Goal: Book appointment/travel/reservation

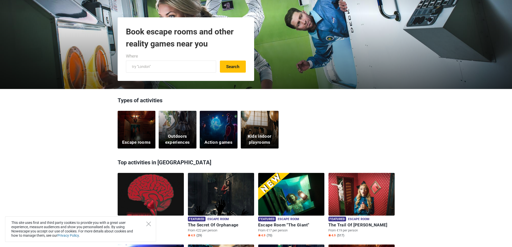
scroll to position [101, 0]
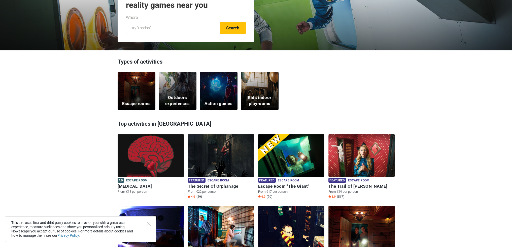
click at [147, 226] on div "This site uses first and third party cookies to provide you with a great user e…" at bounding box center [80, 230] width 151 height 26
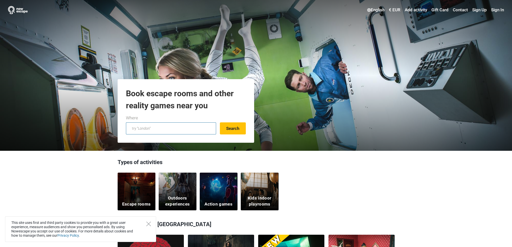
click at [154, 129] on input "text" at bounding box center [171, 129] width 90 height 12
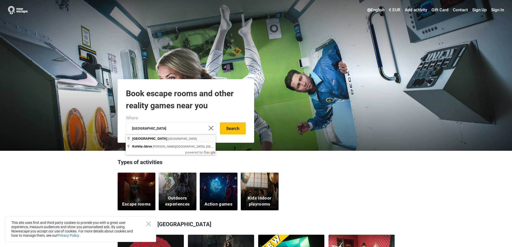
type input "Tallinn, Estonia"
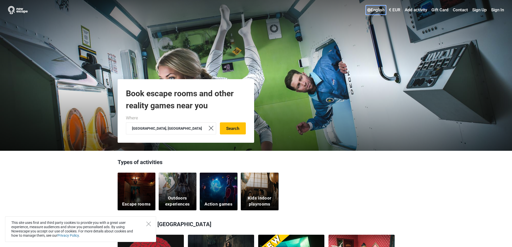
click at [379, 11] on link "English" at bounding box center [376, 10] width 20 height 9
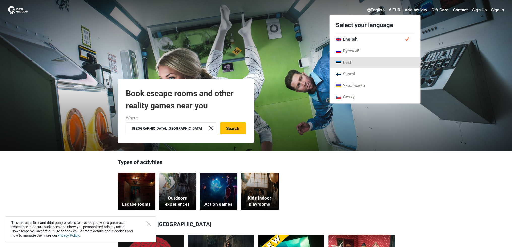
click at [354, 64] on link "Eesti" at bounding box center [375, 63] width 90 height 12
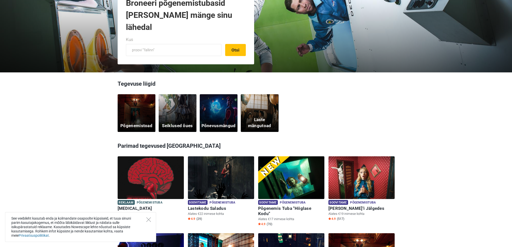
scroll to position [126, 0]
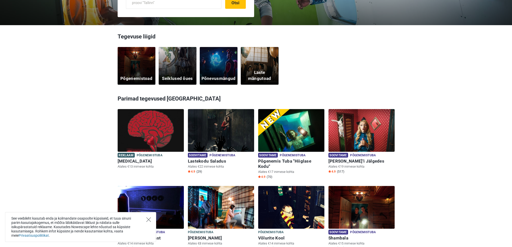
click at [149, 219] on icon "Close" at bounding box center [148, 220] width 5 height 5
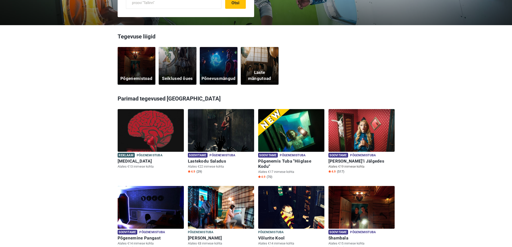
click at [344, 159] on h6 "Alice'i Jälgedes" at bounding box center [361, 161] width 66 height 5
click at [360, 153] on span "Põgenemistuba" at bounding box center [363, 156] width 26 height 6
click at [366, 140] on img at bounding box center [361, 133] width 66 height 49
click at [374, 136] on img at bounding box center [361, 133] width 66 height 49
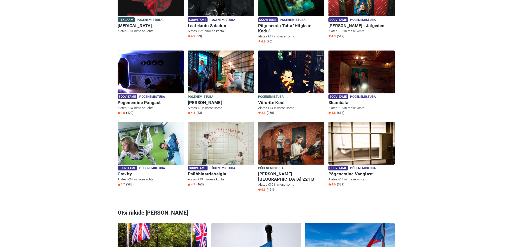
scroll to position [277, 0]
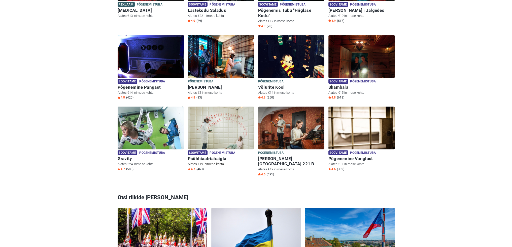
click at [199, 156] on h6 "Psühhiaatriahaigla" at bounding box center [221, 158] width 66 height 5
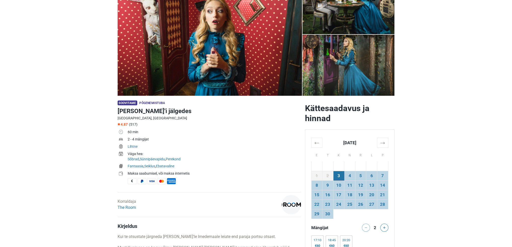
scroll to position [75, 0]
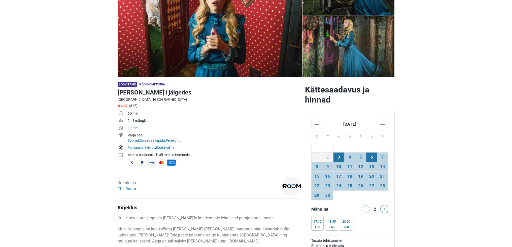
click at [374, 155] on td "6" at bounding box center [371, 157] width 11 height 10
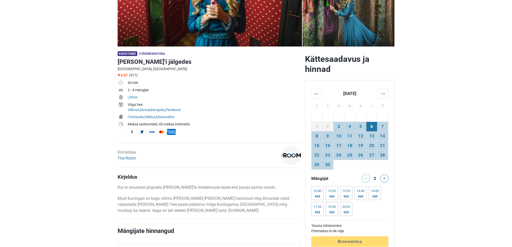
scroll to position [126, 0]
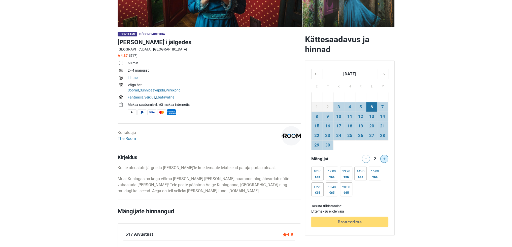
click at [383, 159] on icon at bounding box center [384, 159] width 3 height 3
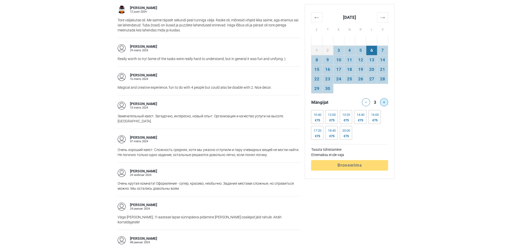
scroll to position [629, 0]
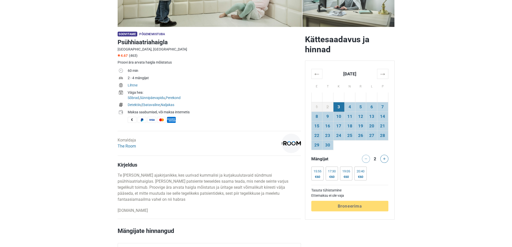
scroll to position [201, 0]
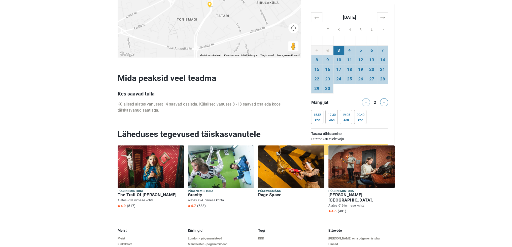
drag, startPoint x: 214, startPoint y: 158, endPoint x: 217, endPoint y: 229, distance: 71.3
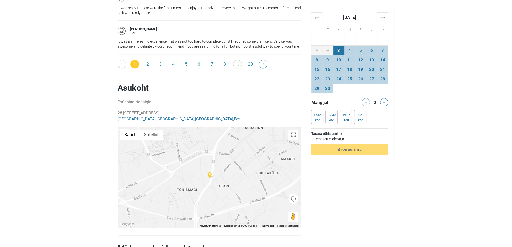
scroll to position [898, 0]
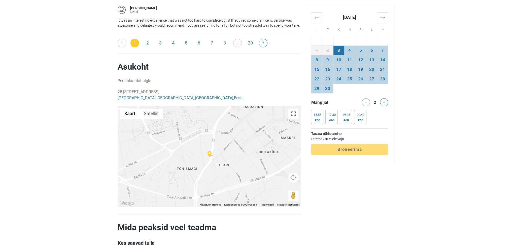
click at [213, 145] on div at bounding box center [208, 156] width 183 height 101
drag, startPoint x: 211, startPoint y: 168, endPoint x: 231, endPoint y: 116, distance: 55.1
click at [231, 116] on div at bounding box center [208, 156] width 183 height 101
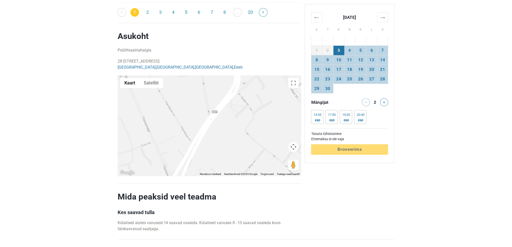
scroll to position [973, 0]
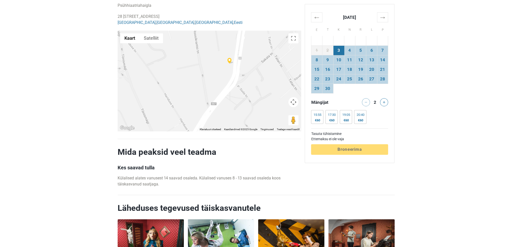
drag, startPoint x: 230, startPoint y: 81, endPoint x: 229, endPoint y: 121, distance: 39.8
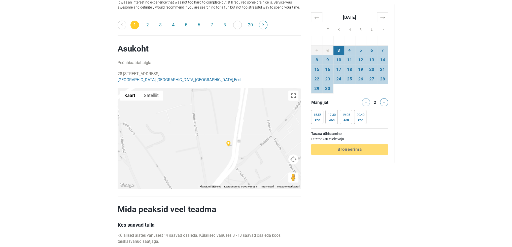
scroll to position [898, 0]
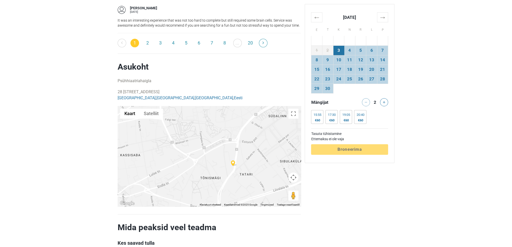
drag, startPoint x: 243, startPoint y: 151, endPoint x: 237, endPoint y: 152, distance: 6.5
click at [237, 152] on div at bounding box center [208, 156] width 183 height 101
click at [249, 117] on div at bounding box center [208, 156] width 183 height 101
click at [221, 174] on div at bounding box center [208, 156] width 183 height 101
drag, startPoint x: 222, startPoint y: 173, endPoint x: 226, endPoint y: 149, distance: 23.6
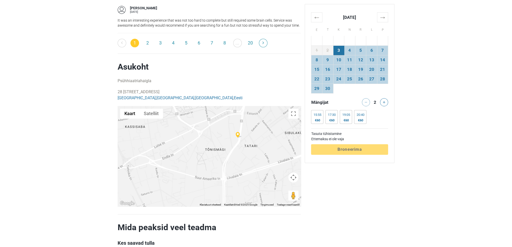
click at [226, 149] on div at bounding box center [208, 156] width 183 height 101
drag, startPoint x: 230, startPoint y: 148, endPoint x: 218, endPoint y: 166, distance: 22.0
click at [218, 166] on div at bounding box center [208, 156] width 183 height 101
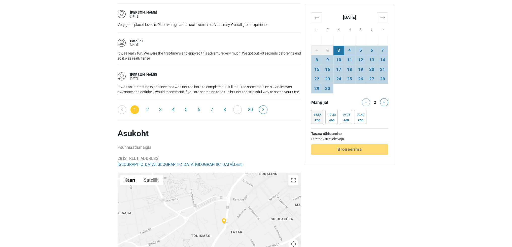
scroll to position [822, 0]
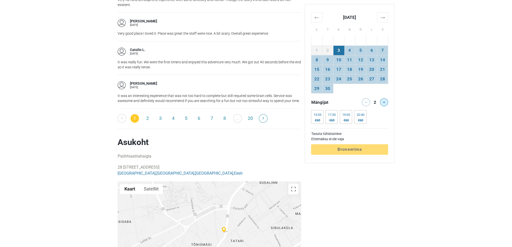
click at [385, 100] on button at bounding box center [384, 102] width 8 height 8
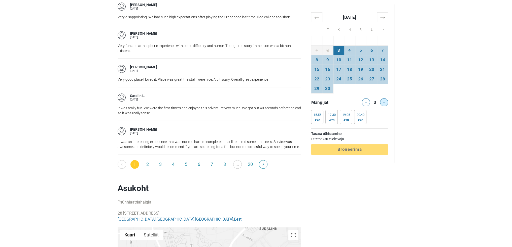
scroll to position [747, 0]
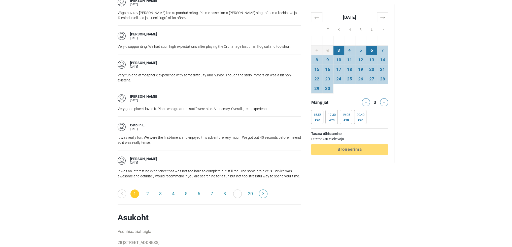
click at [367, 46] on td "6" at bounding box center [371, 51] width 11 height 10
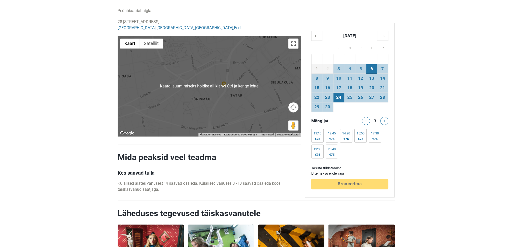
scroll to position [955, 0]
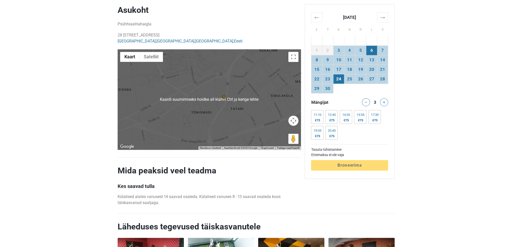
click at [342, 82] on td "24" at bounding box center [338, 79] width 11 height 10
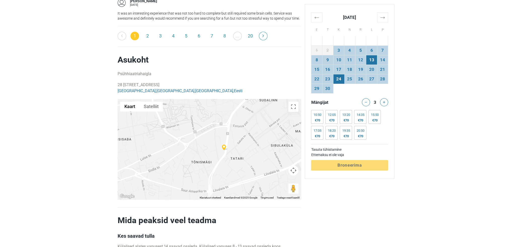
scroll to position [904, 0]
click at [383, 14] on th "→" at bounding box center [382, 17] width 11 height 10
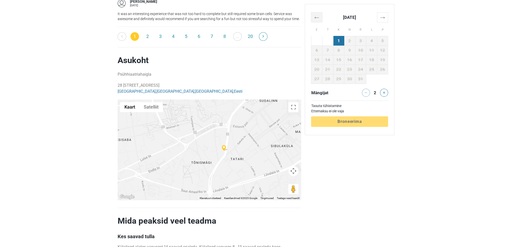
click at [319, 17] on th "←" at bounding box center [316, 17] width 11 height 10
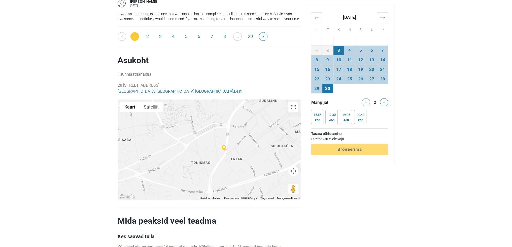
click at [330, 88] on td "30" at bounding box center [327, 89] width 11 height 10
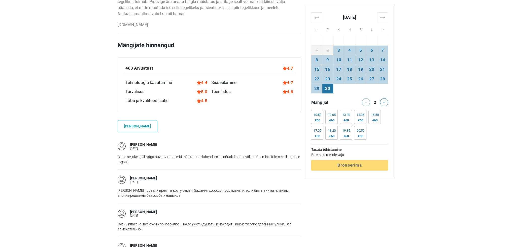
drag, startPoint x: 81, startPoint y: 76, endPoint x: 90, endPoint y: 36, distance: 41.3
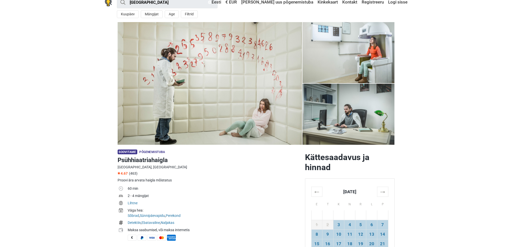
scroll to position [0, 0]
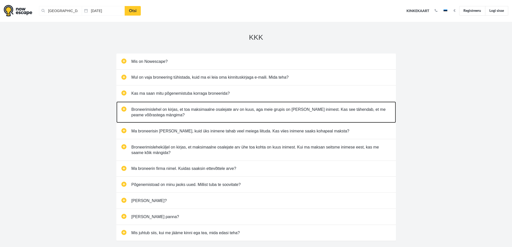
click at [123, 111] on link "Broneerimislehel on kirjas, et toa maksimaalne osalejate arv on kuus, aga meie …" at bounding box center [255, 112] width 279 height 21
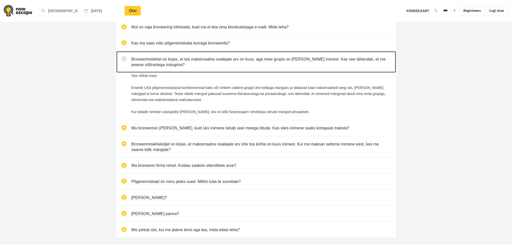
scroll to position [75, 0]
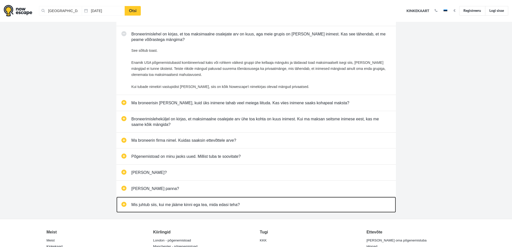
click at [189, 206] on link "Mis juhtub siis, kui me jääme kinni ega tea, mida edasi teha?" at bounding box center [255, 205] width 279 height 16
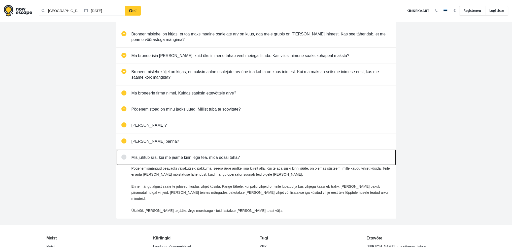
click at [174, 153] on link "Mis juhtub siis, kui me jääme kinni ega tea, mida edasi teha?" at bounding box center [255, 158] width 279 height 16
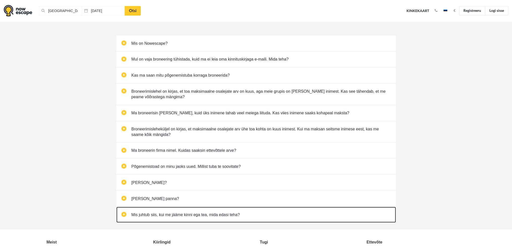
scroll to position [0, 0]
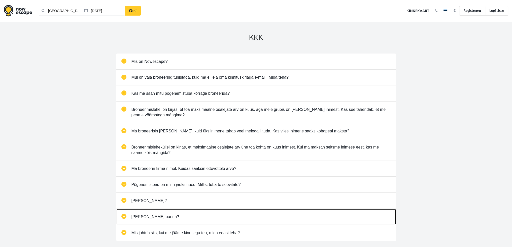
click at [151, 216] on link "[PERSON_NAME] panna?" at bounding box center [255, 217] width 279 height 16
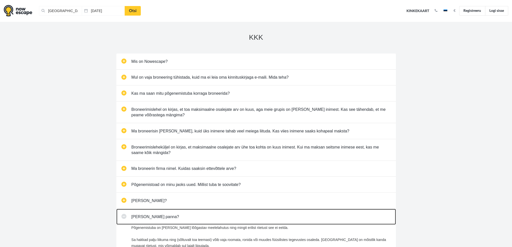
click at [155, 216] on link "[PERSON_NAME] panna?" at bounding box center [255, 217] width 279 height 16
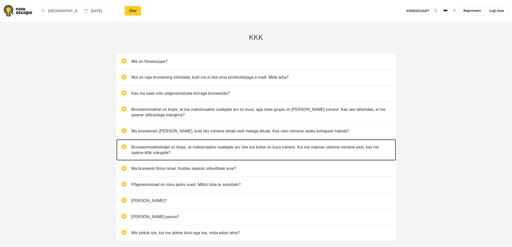
click at [339, 152] on link "Broneerimisleheküljel on kirjas, et maksimaalne osalejate arv ühe toa kohta on …" at bounding box center [255, 149] width 279 height 21
